Goal: Information Seeking & Learning: Learn about a topic

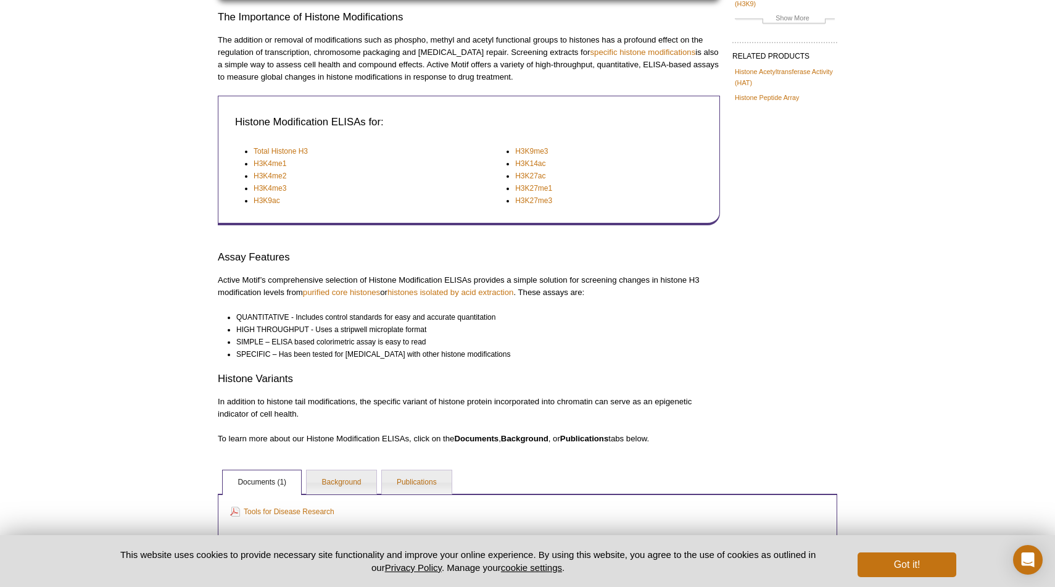
scroll to position [268, 0]
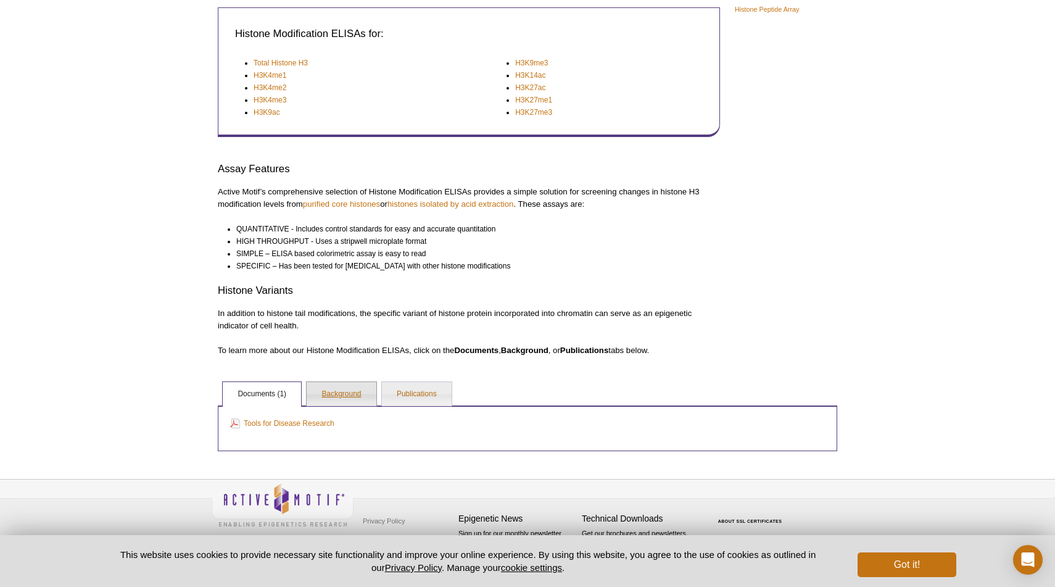
click at [341, 389] on link "Background" at bounding box center [341, 394] width 69 height 25
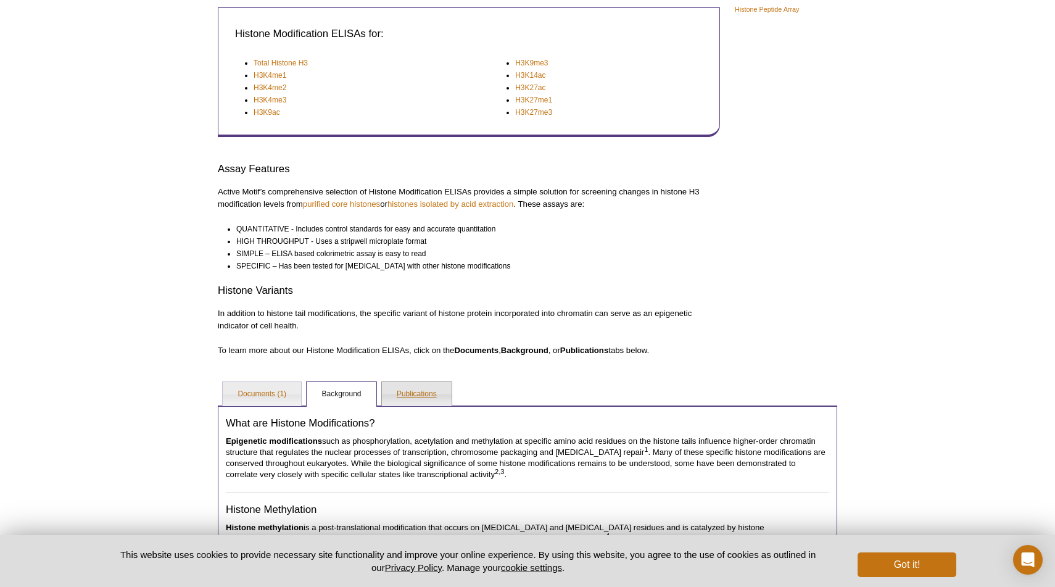
click at [414, 387] on link "Publications" at bounding box center [417, 394] width 70 height 25
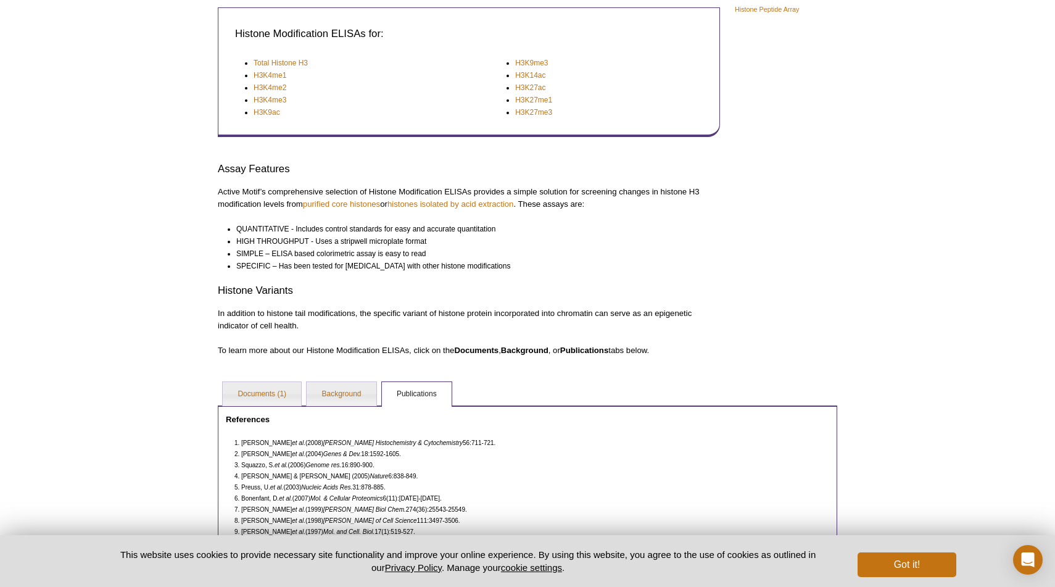
scroll to position [0, 0]
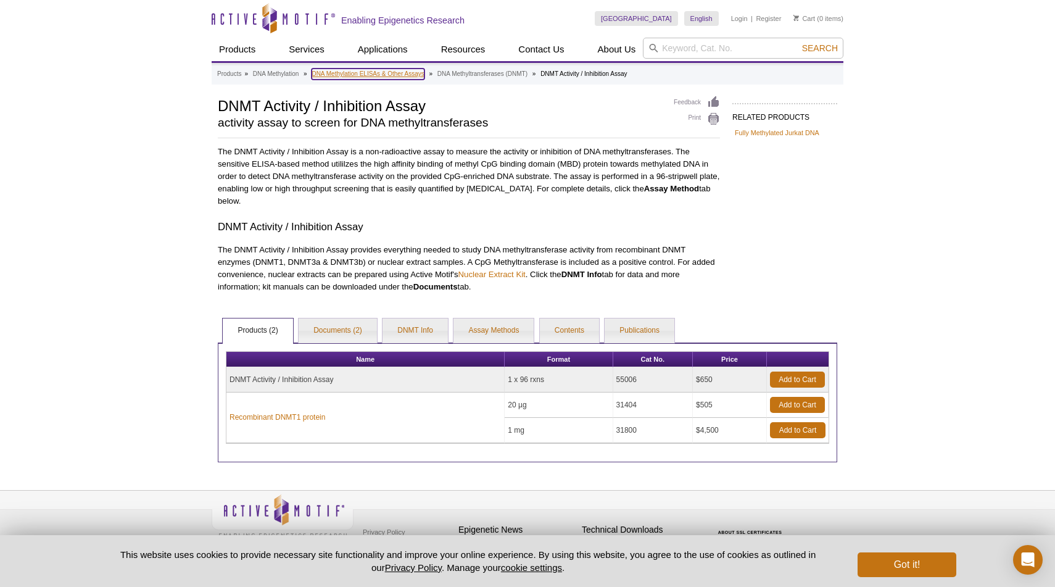
click at [411, 78] on link "DNA Methylation ELISAs & Other Assays" at bounding box center [367, 73] width 112 height 11
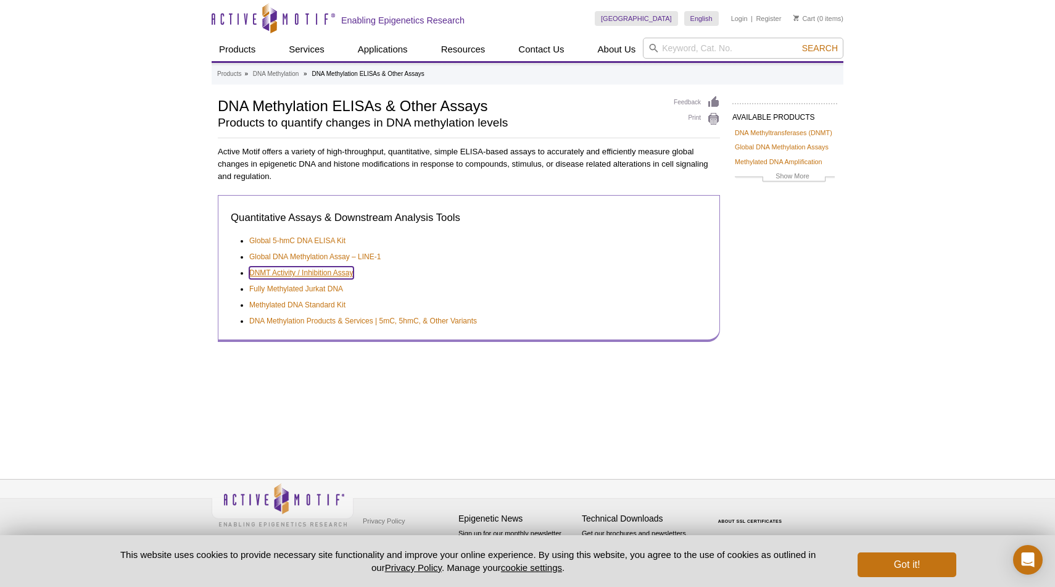
click at [319, 274] on link "DNMT Activity / Inhibition Assay" at bounding box center [301, 272] width 104 height 12
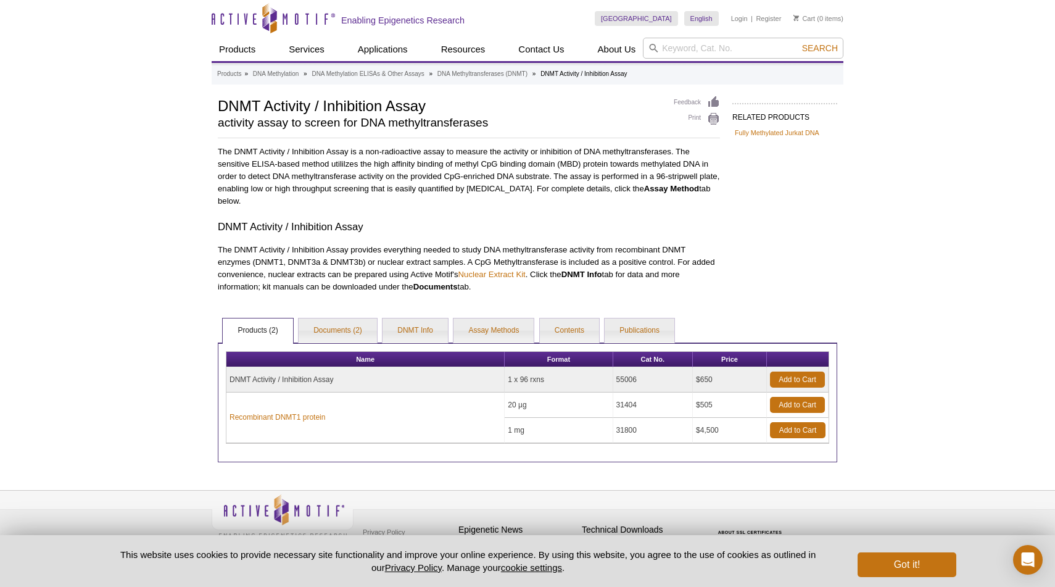
scroll to position [11, 0]
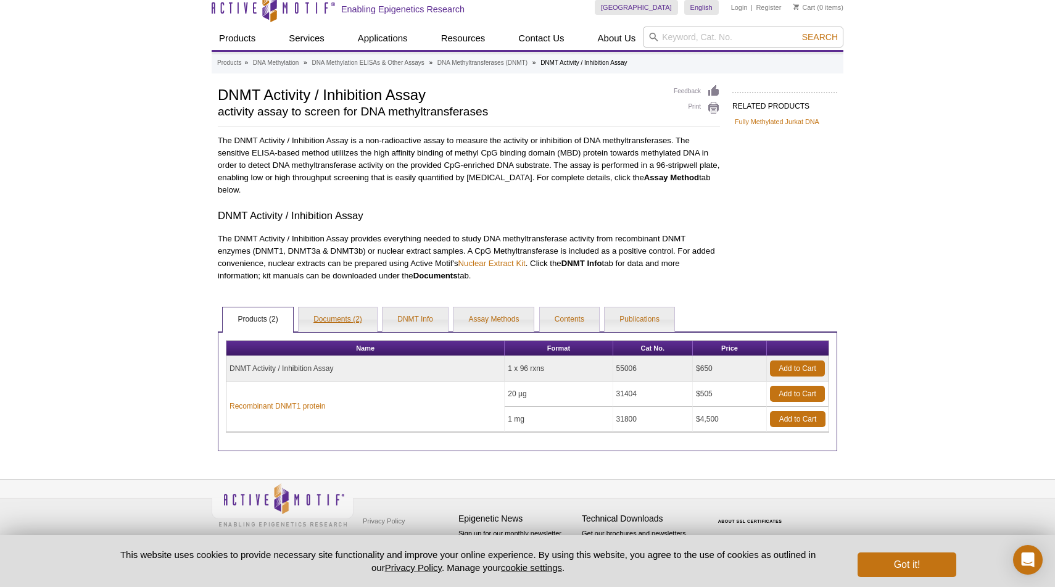
click at [350, 330] on link "Documents (2)" at bounding box center [338, 319] width 78 height 25
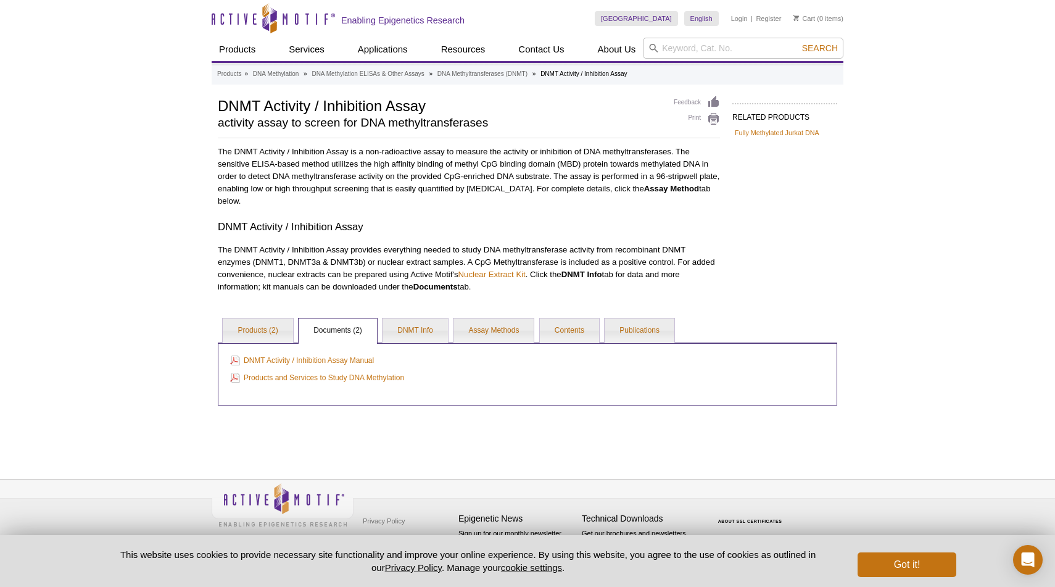
scroll to position [0, 0]
click at [437, 328] on link "DNMT Info" at bounding box center [414, 330] width 65 height 25
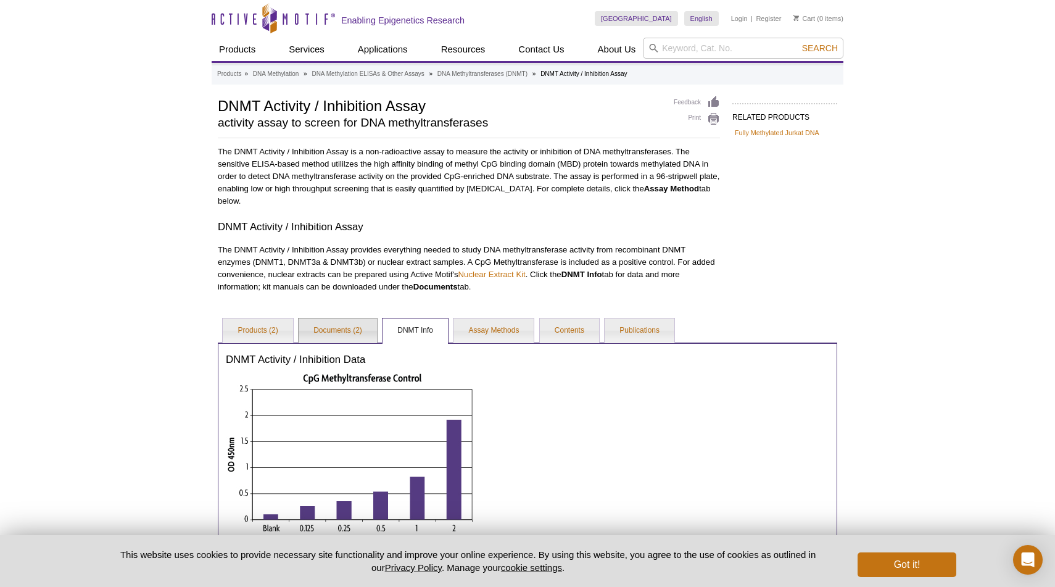
drag, startPoint x: 355, startPoint y: 326, endPoint x: 392, endPoint y: 239, distance: 93.9
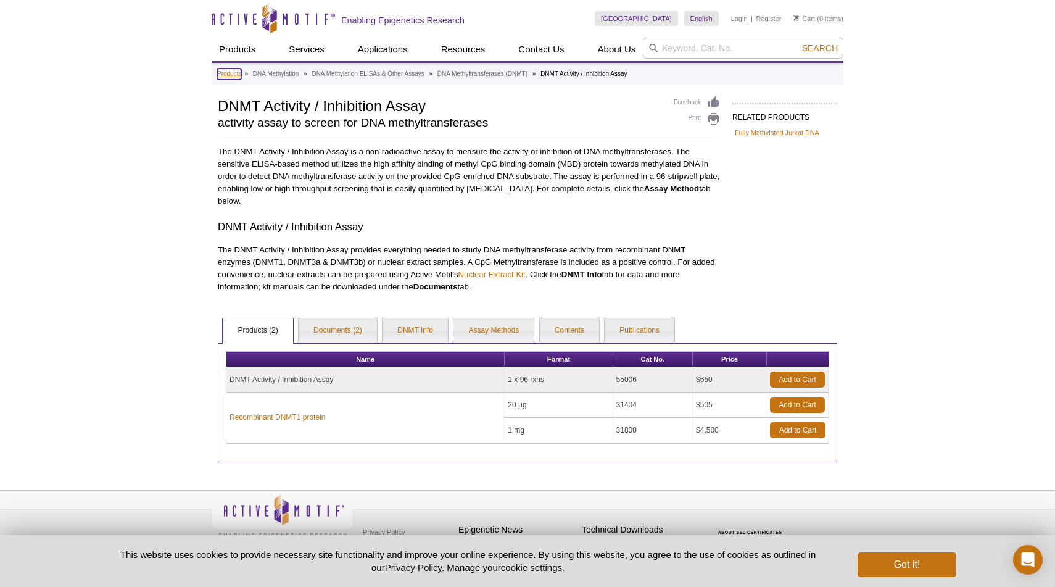
click at [238, 75] on link "Products" at bounding box center [229, 73] width 24 height 11
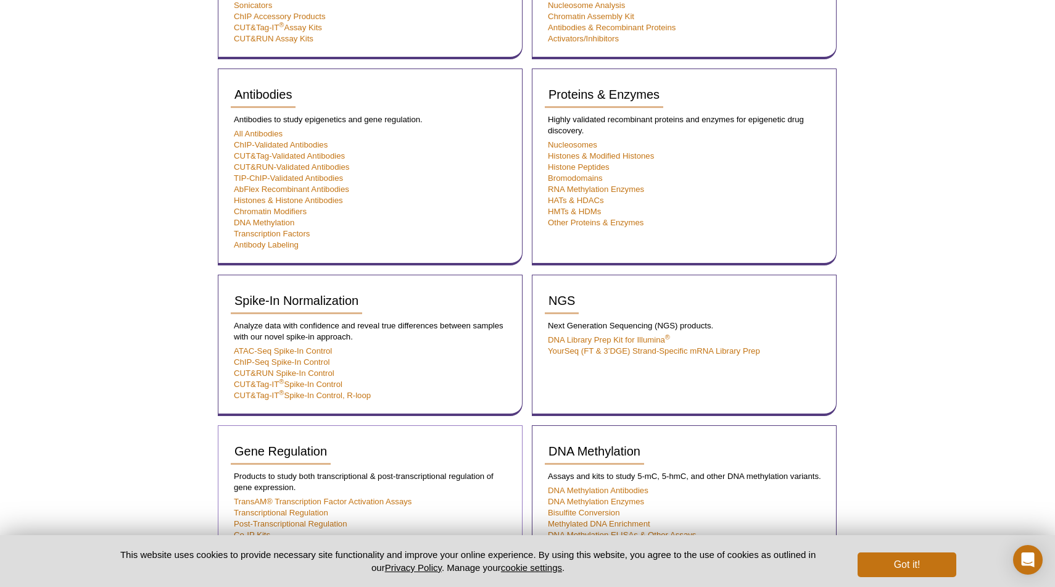
scroll to position [219, 0]
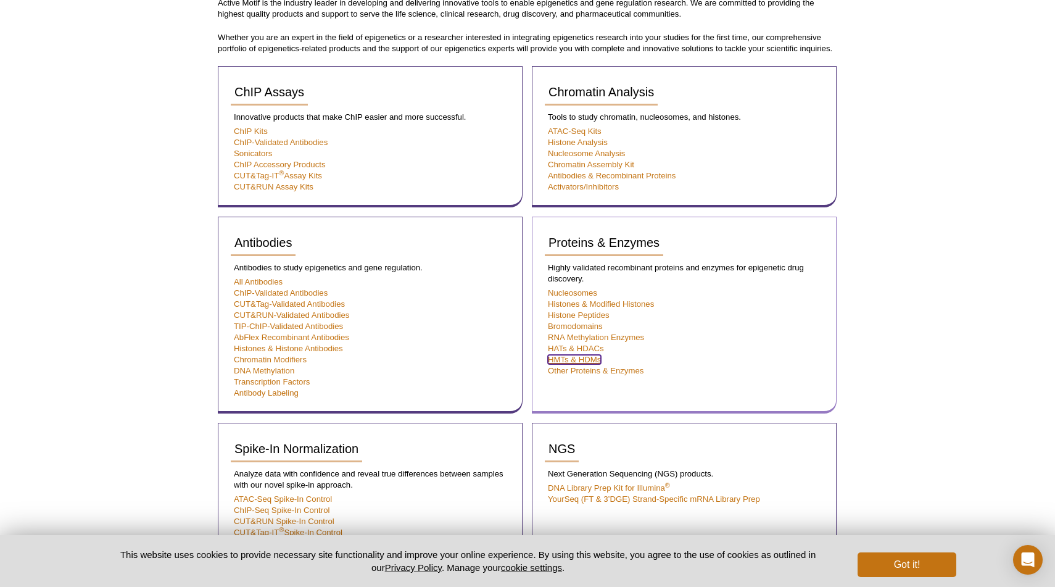
click at [555, 363] on link "HMTs & HDMs" at bounding box center [574, 359] width 53 height 9
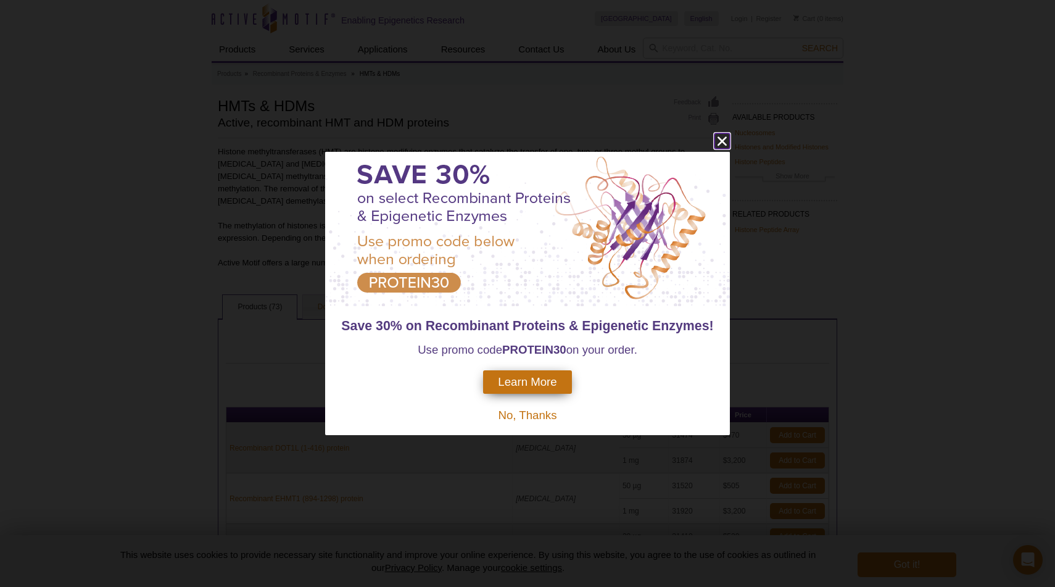
click at [721, 141] on icon "close" at bounding box center [721, 141] width 9 height 9
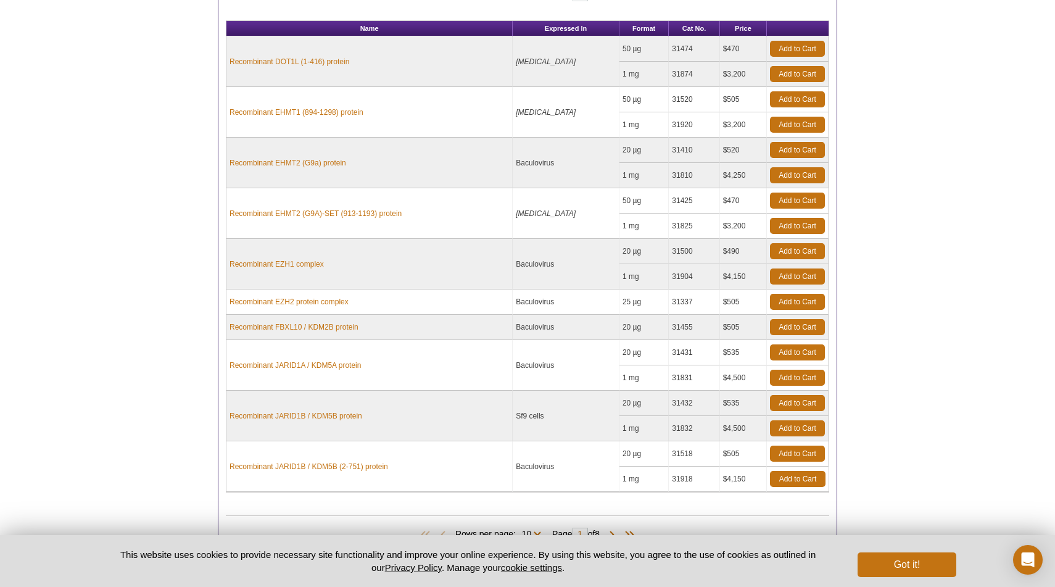
scroll to position [490, 0]
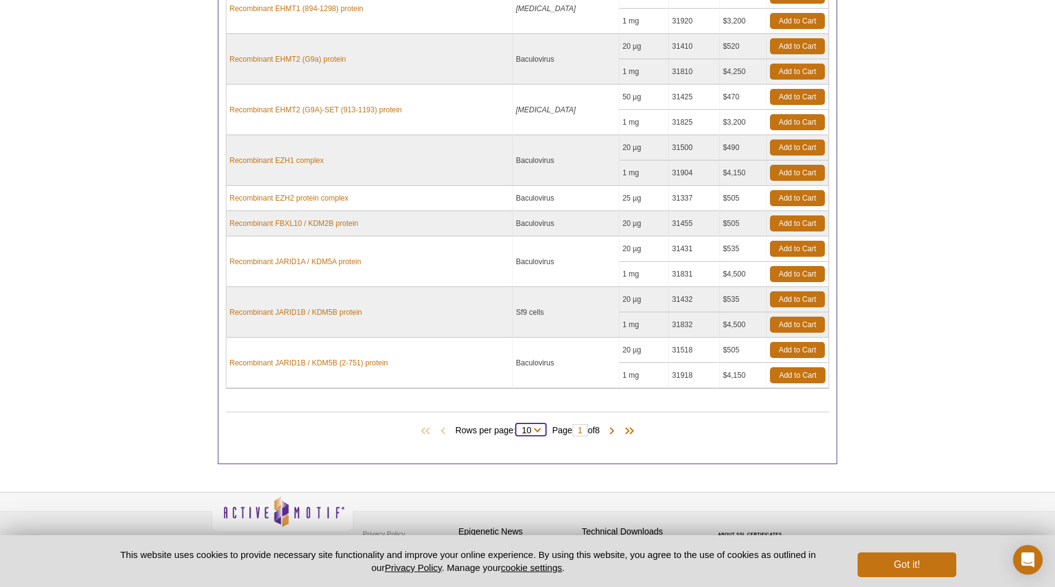
click at [527, 427] on select "10 25 50 All" at bounding box center [527, 432] width 22 height 11
select select "73"
click at [516, 427] on select "10 25 50 All" at bounding box center [527, 432] width 22 height 11
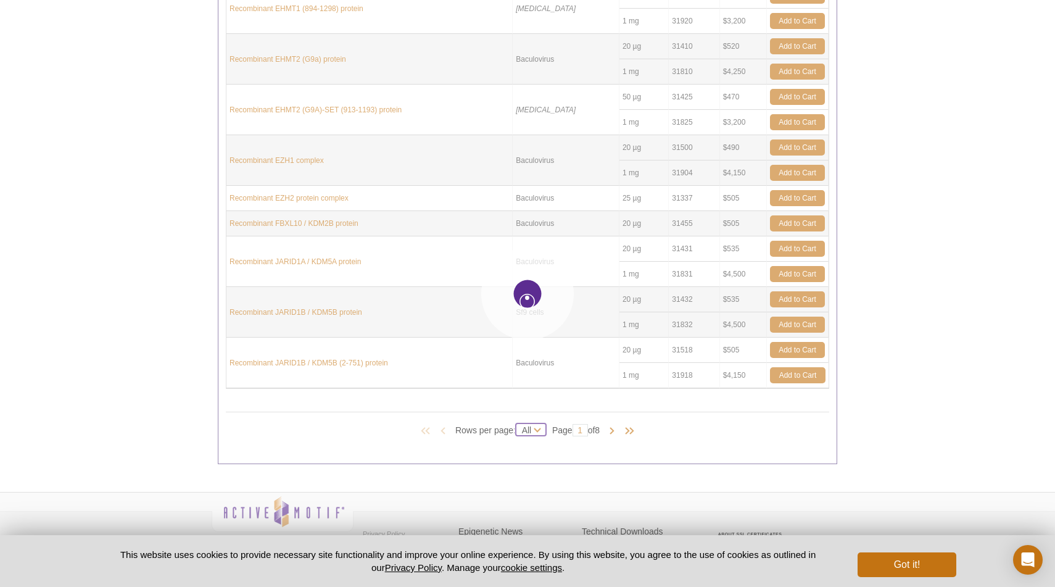
select select "73"
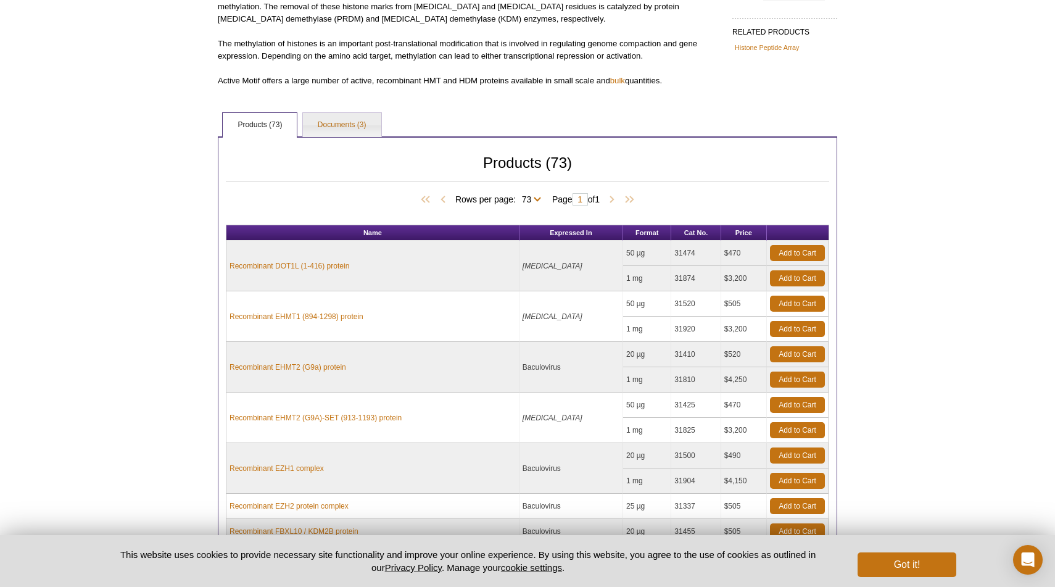
scroll to position [0, 0]
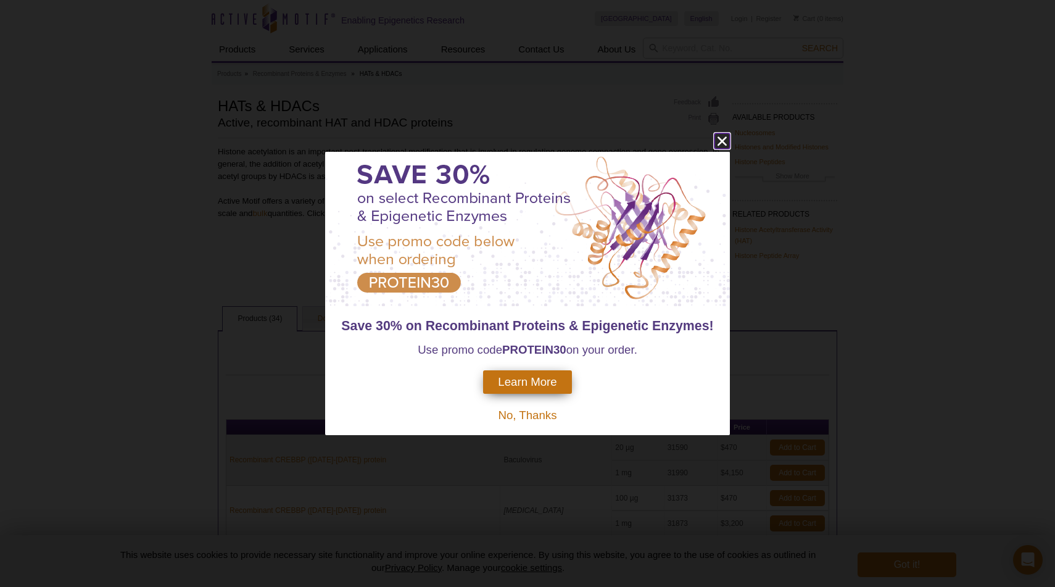
click at [720, 138] on icon "close" at bounding box center [721, 140] width 15 height 15
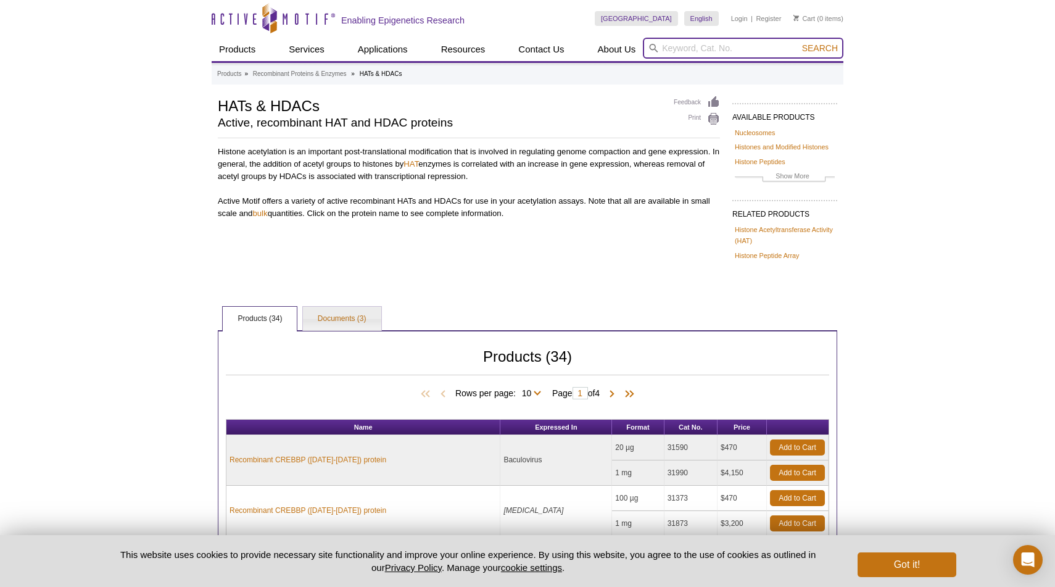
click at [680, 43] on input "search" at bounding box center [743, 48] width 200 height 21
click at [583, 125] on h2 "Active, recombinant HAT and HDAC proteins" at bounding box center [439, 122] width 443 height 11
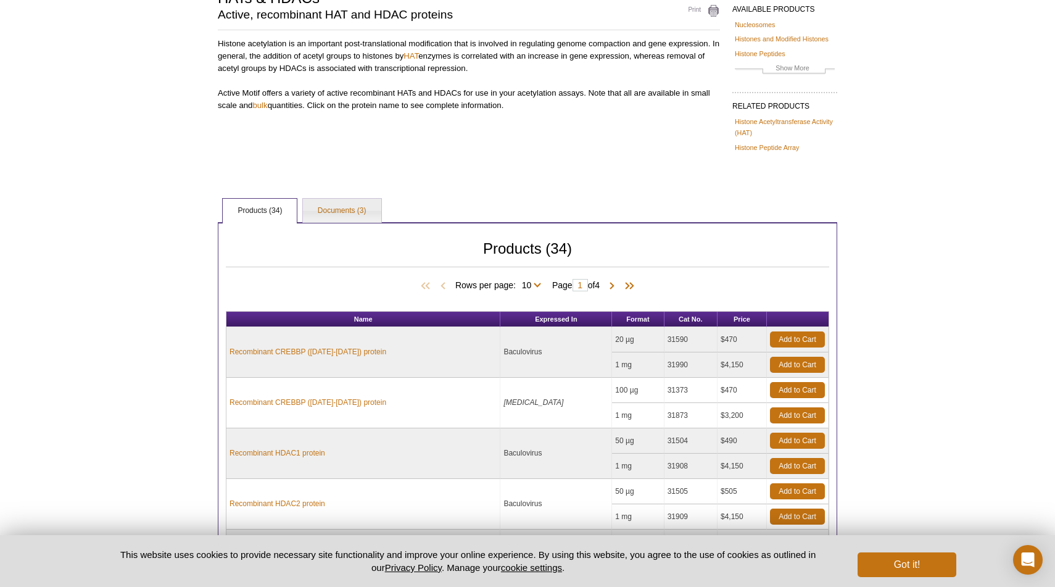
scroll to position [454, 0]
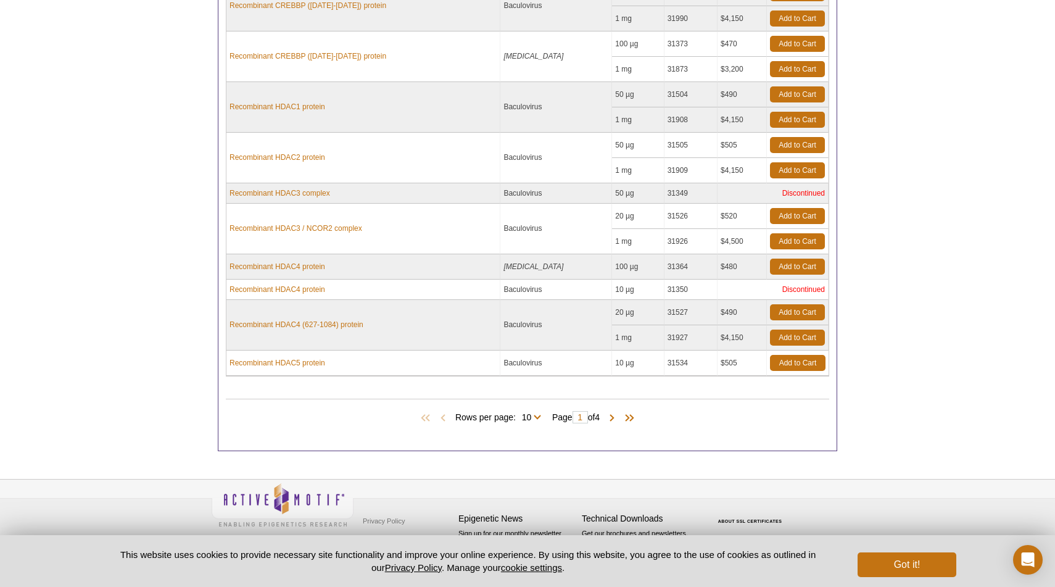
click at [523, 412] on span "Rows per page: 10 25 All 10" at bounding box center [500, 416] width 91 height 12
click at [530, 414] on select "10 25 All" at bounding box center [527, 419] width 22 height 11
select select "34"
click at [516, 414] on select "10 25 All" at bounding box center [527, 419] width 22 height 11
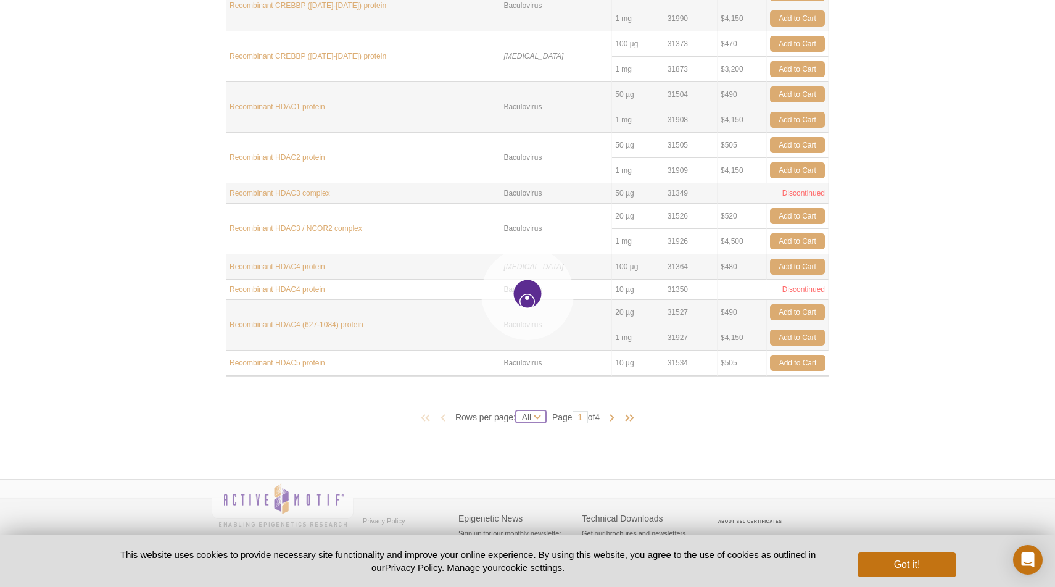
select select "34"
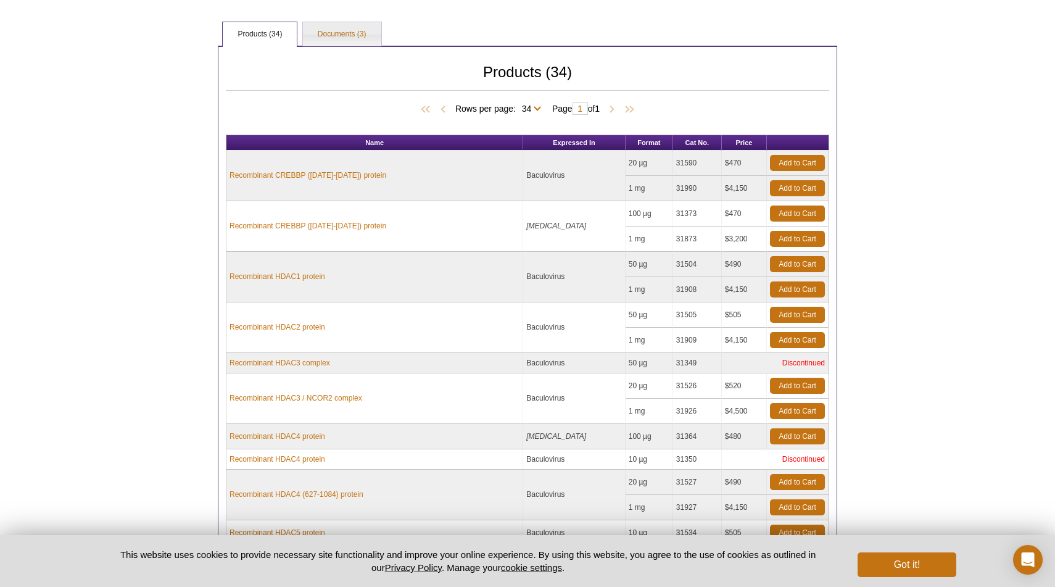
scroll to position [123, 0]
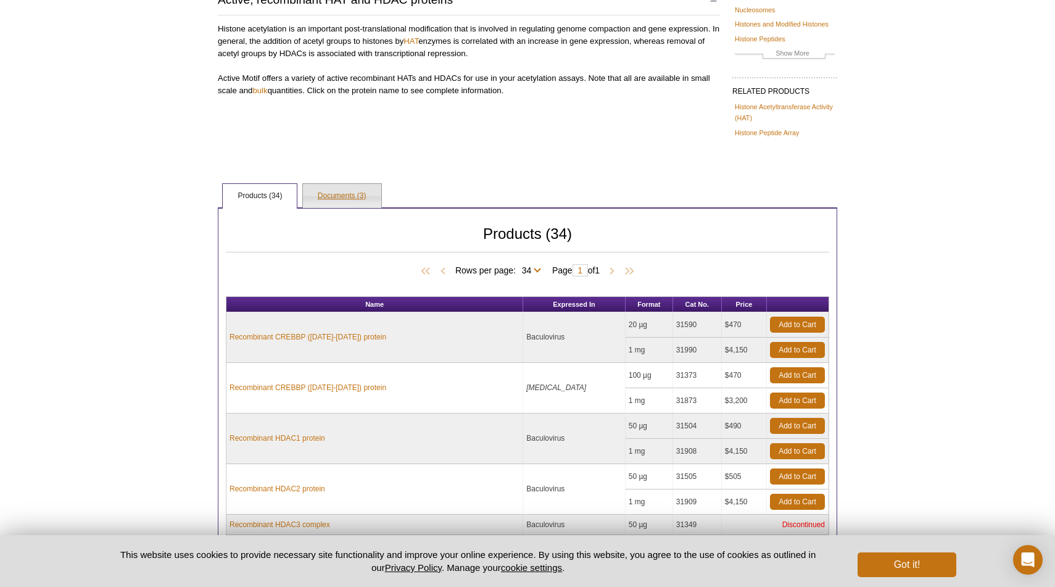
click at [362, 185] on link "Documents (3)" at bounding box center [342, 196] width 78 height 25
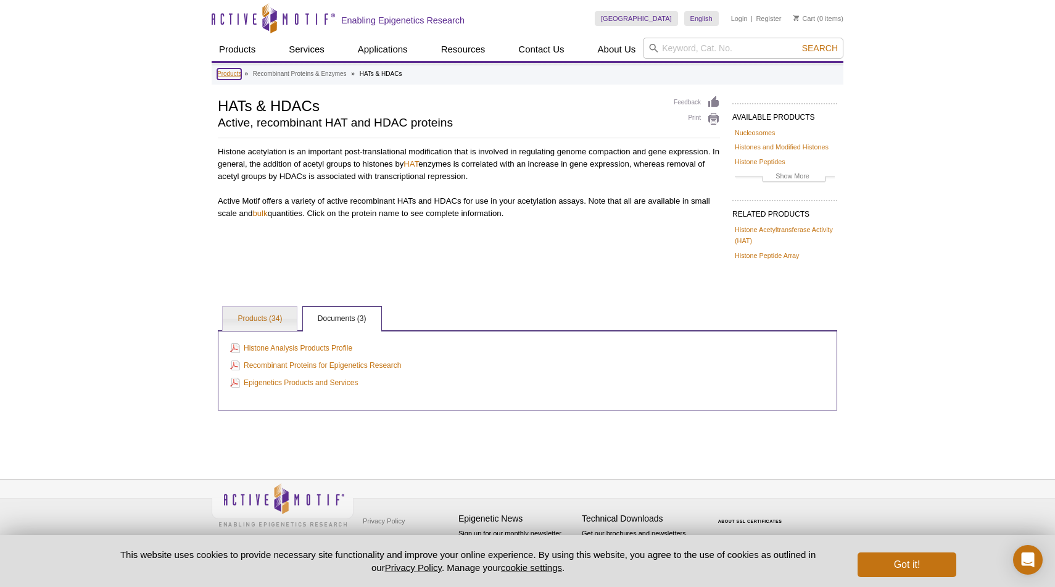
click at [227, 73] on link "Products" at bounding box center [229, 73] width 24 height 11
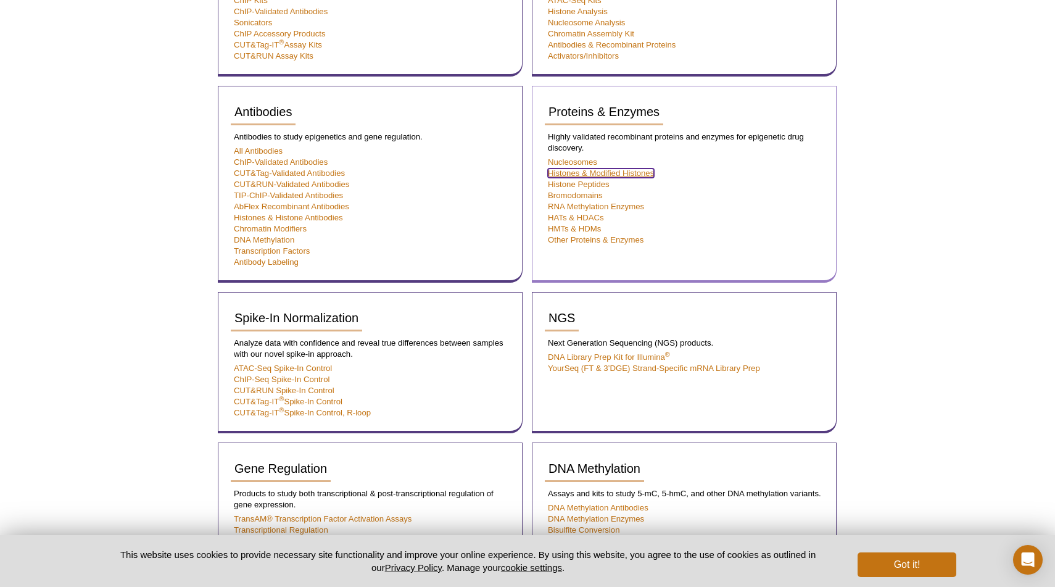
click at [603, 175] on link "Histones & Modified Histones" at bounding box center [601, 172] width 106 height 9
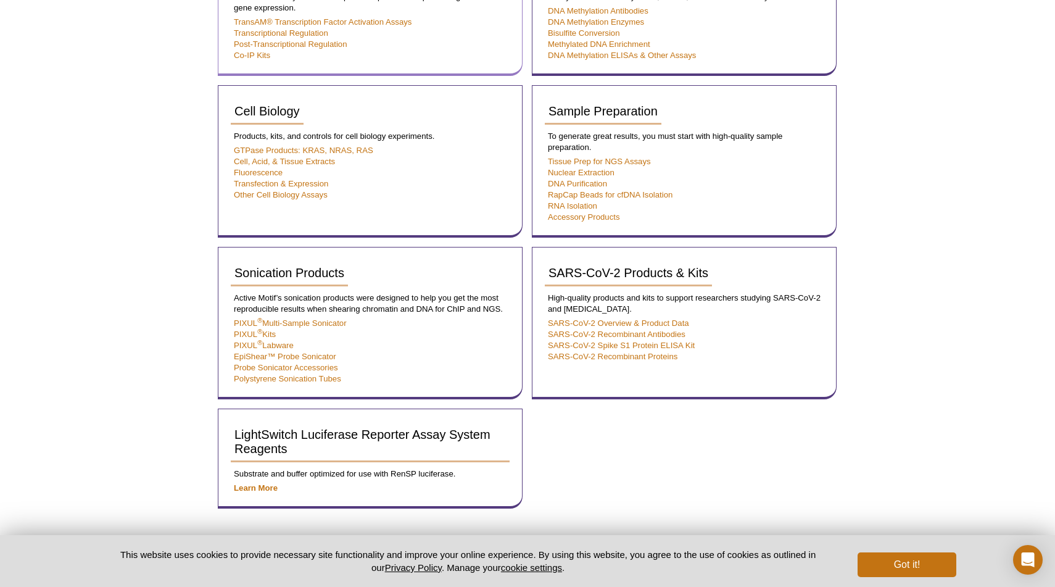
scroll to position [732, 0]
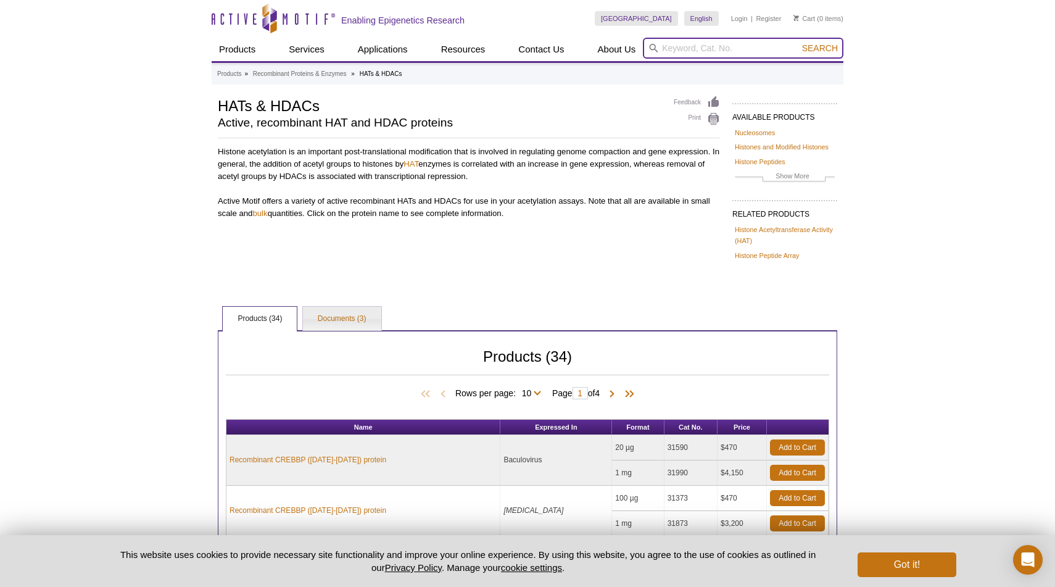
click at [744, 49] on input "search" at bounding box center [743, 48] width 200 height 21
type input "53200"
click at [798, 43] on button "Search" at bounding box center [819, 48] width 43 height 11
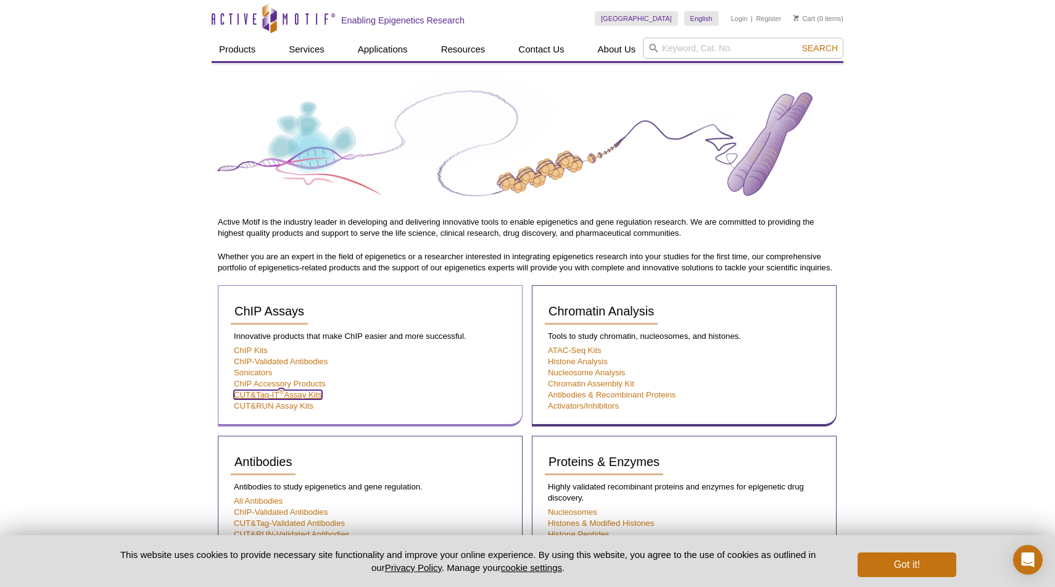
click at [305, 394] on link "CUT&Tag-IT ® Assay Kits" at bounding box center [278, 394] width 88 height 9
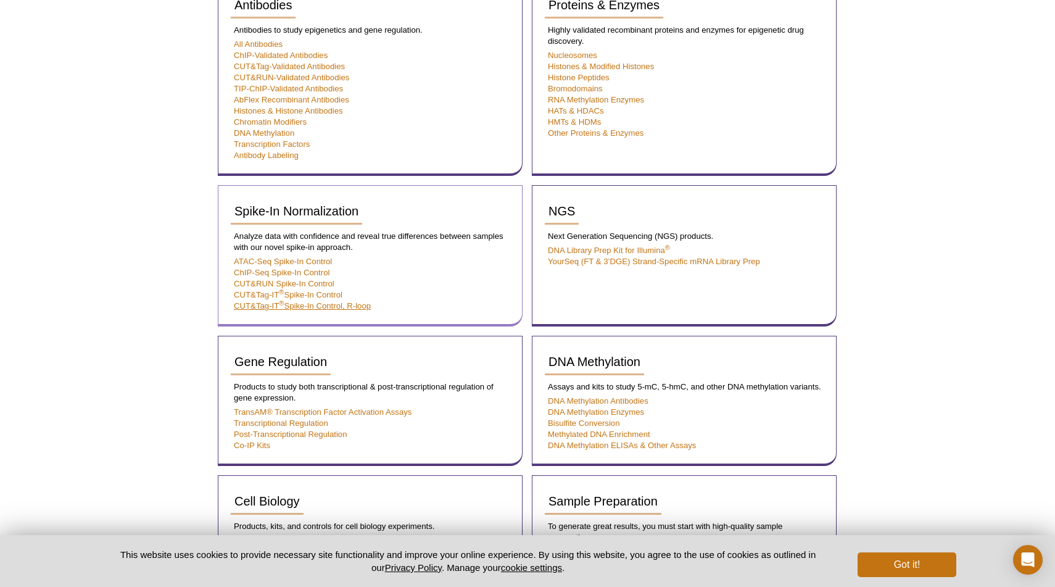
scroll to position [461, 0]
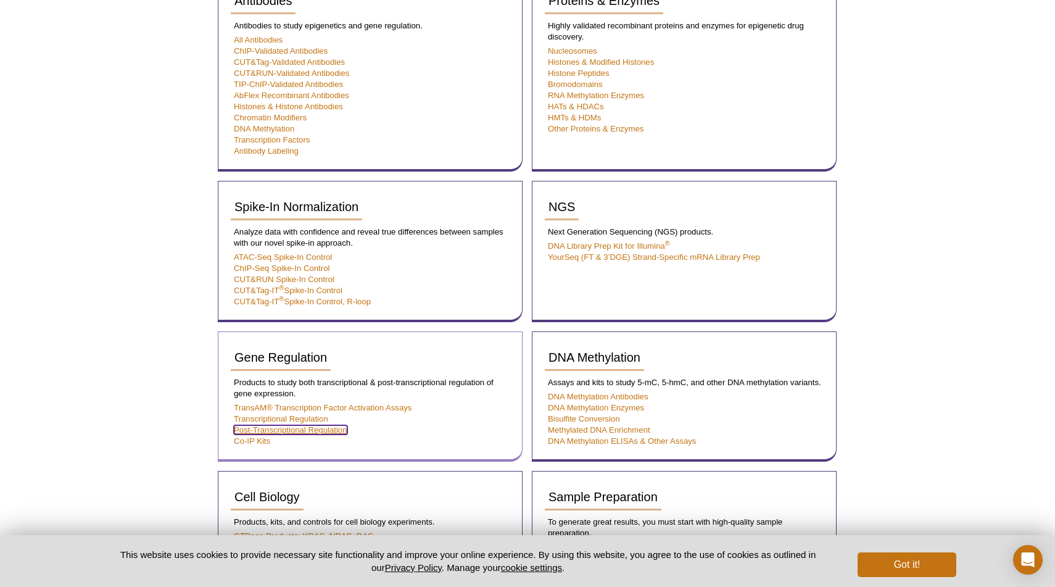
click at [337, 432] on link "Post-Transcriptional Regulation" at bounding box center [290, 429] width 113 height 9
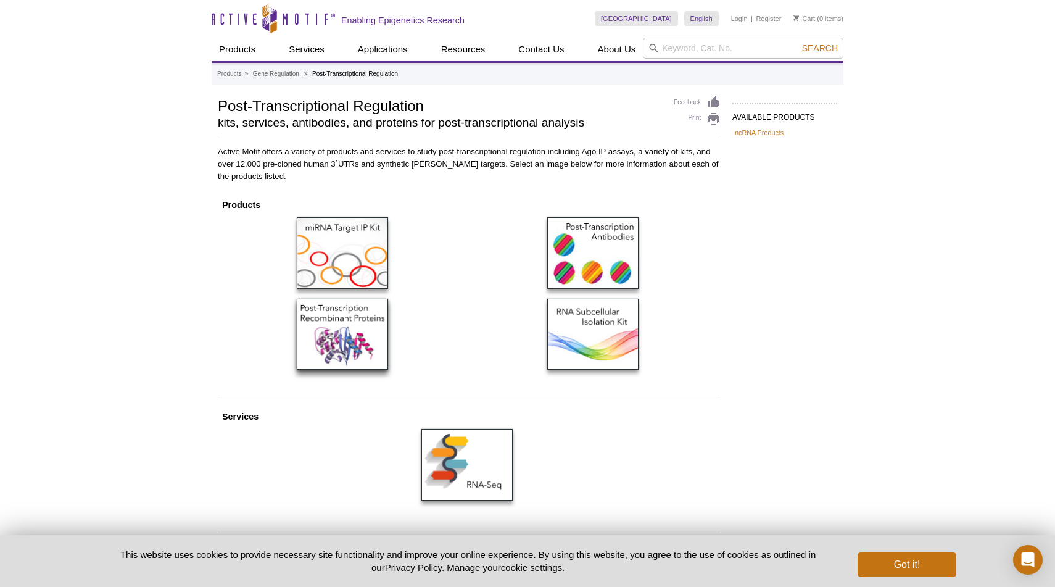
scroll to position [93, 0]
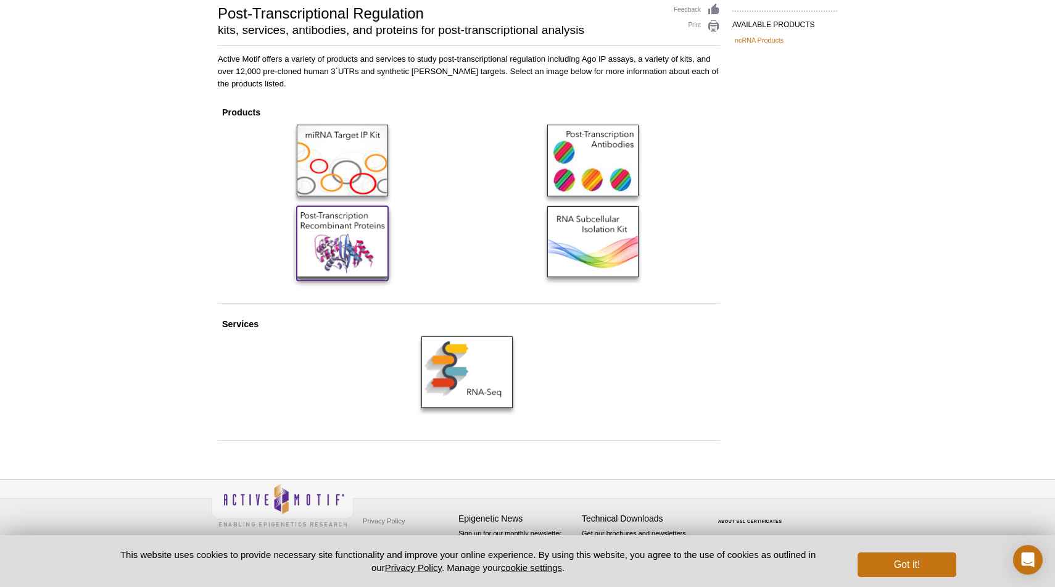
click at [359, 250] on img at bounding box center [342, 241] width 91 height 71
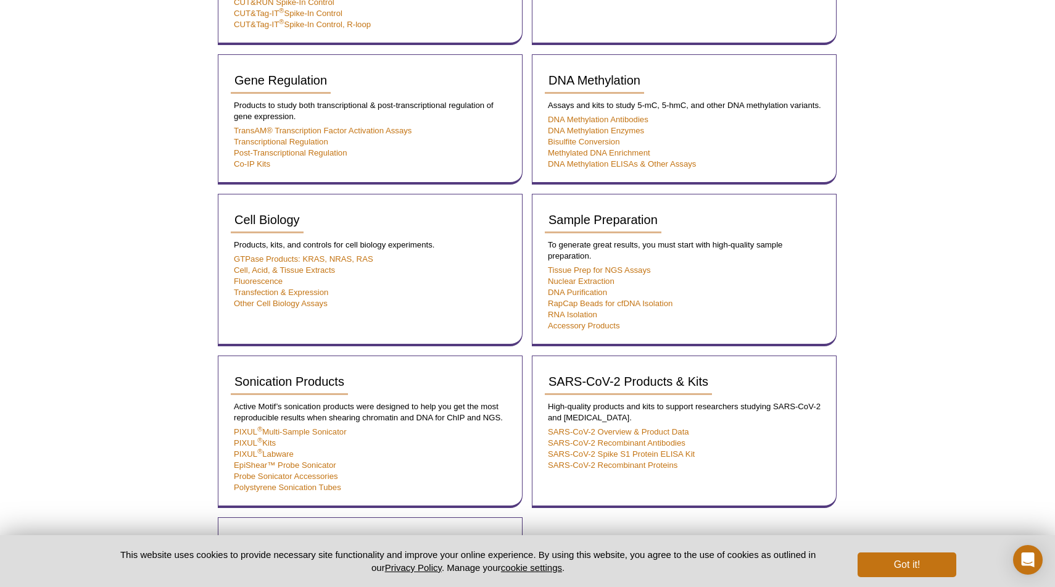
scroll to position [594, 0]
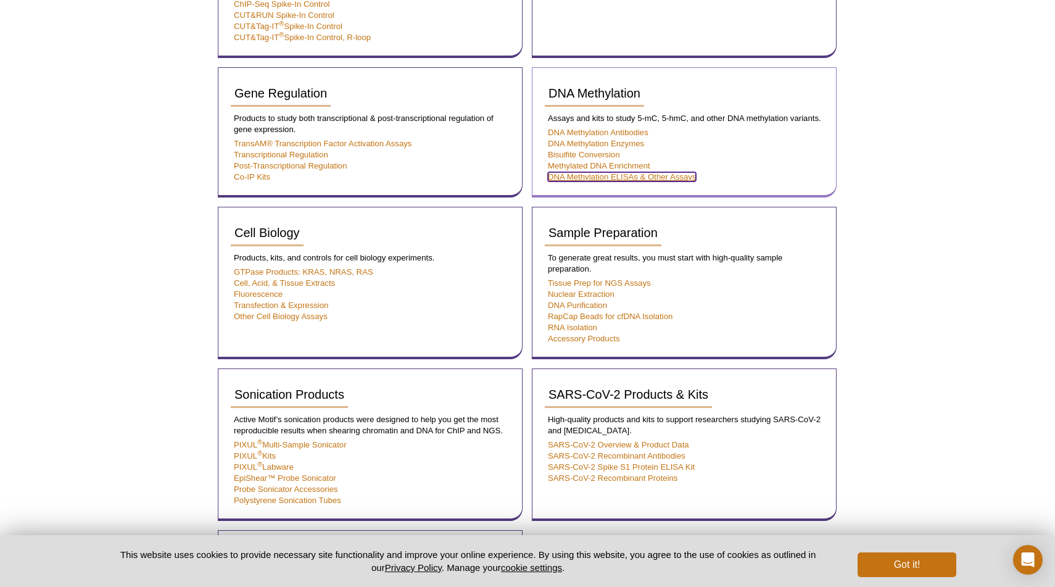
click at [572, 178] on link "DNA Methylation ELISAs & Other Assays" at bounding box center [622, 176] width 148 height 9
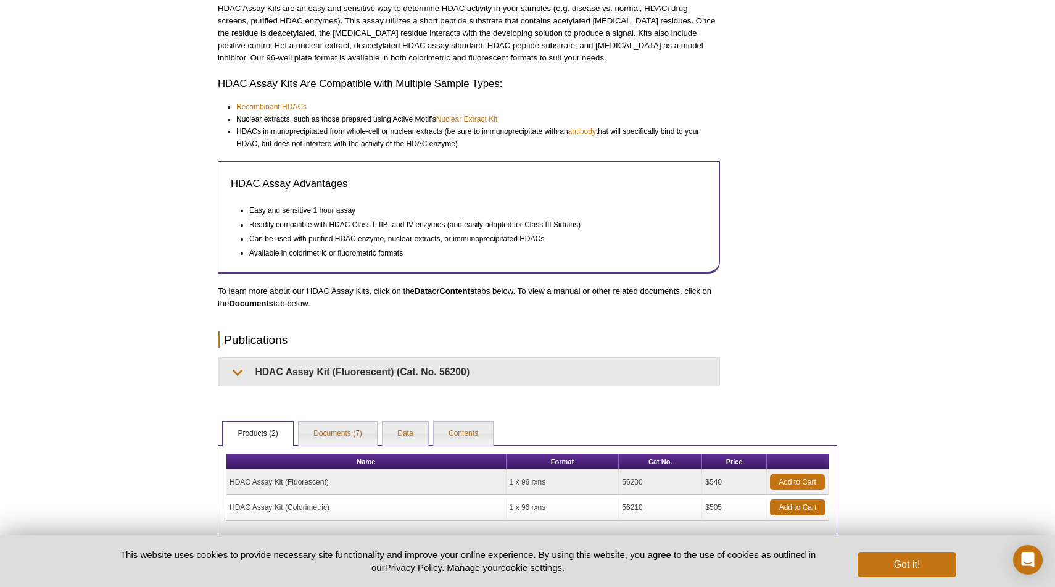
scroll to position [397, 0]
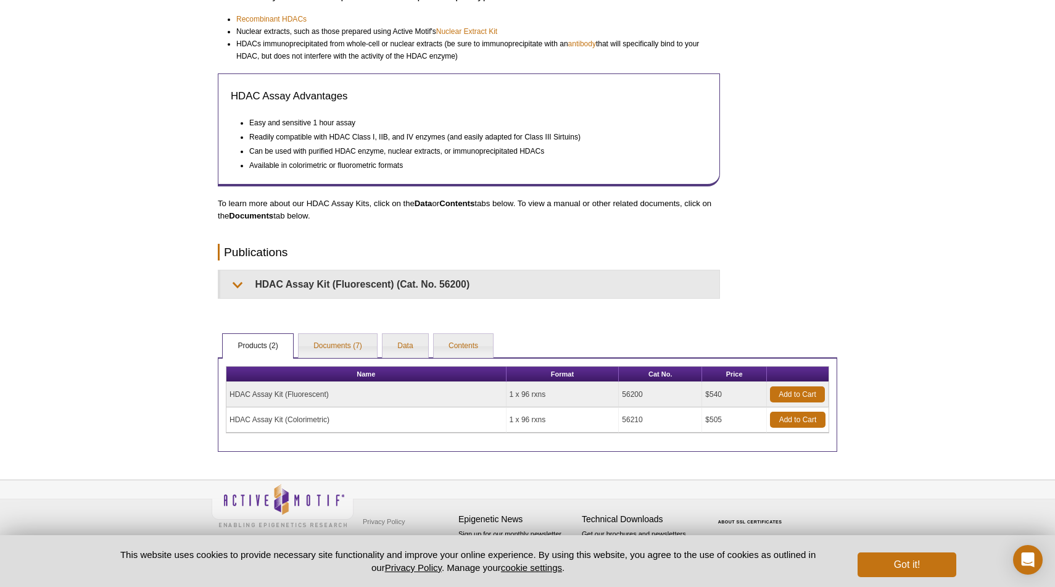
click at [302, 419] on td "HDAC Assay Kit (Colorimetric)" at bounding box center [366, 419] width 280 height 25
click at [251, 420] on td "HDAC Assay Kit (Colorimetric)" at bounding box center [366, 419] width 280 height 25
click at [353, 329] on div "RELATED PRODUCTS Histone Acetyltransferase Activity (HAT) Related Products Hist…" at bounding box center [528, 74] width 632 height 753
click at [345, 352] on link "Documents (7)" at bounding box center [338, 346] width 78 height 25
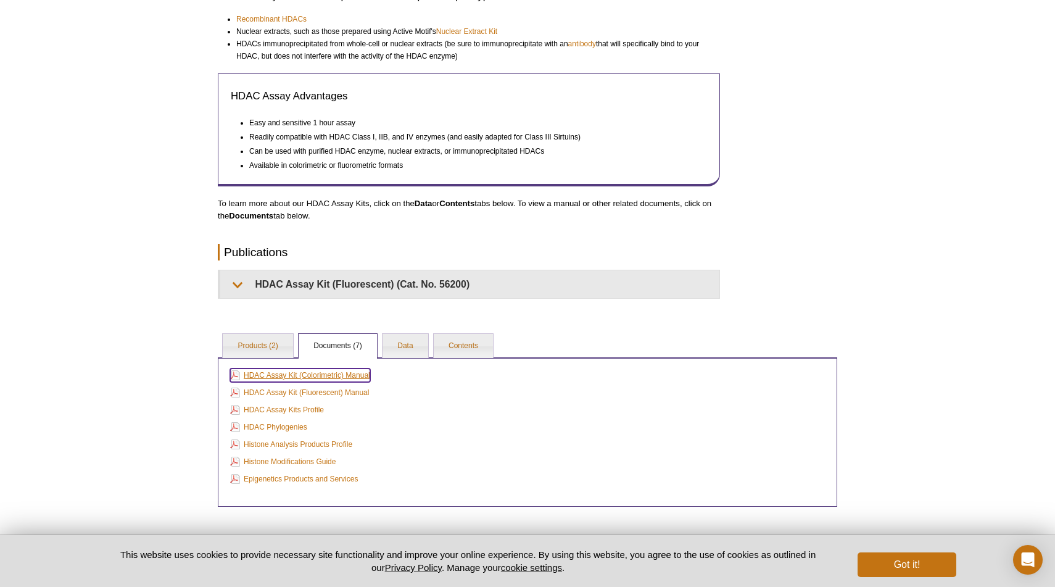
click at [340, 371] on link "HDAC Assay Kit (Colorimetric) Manual" at bounding box center [300, 375] width 140 height 14
